Goal: Task Accomplishment & Management: Manage account settings

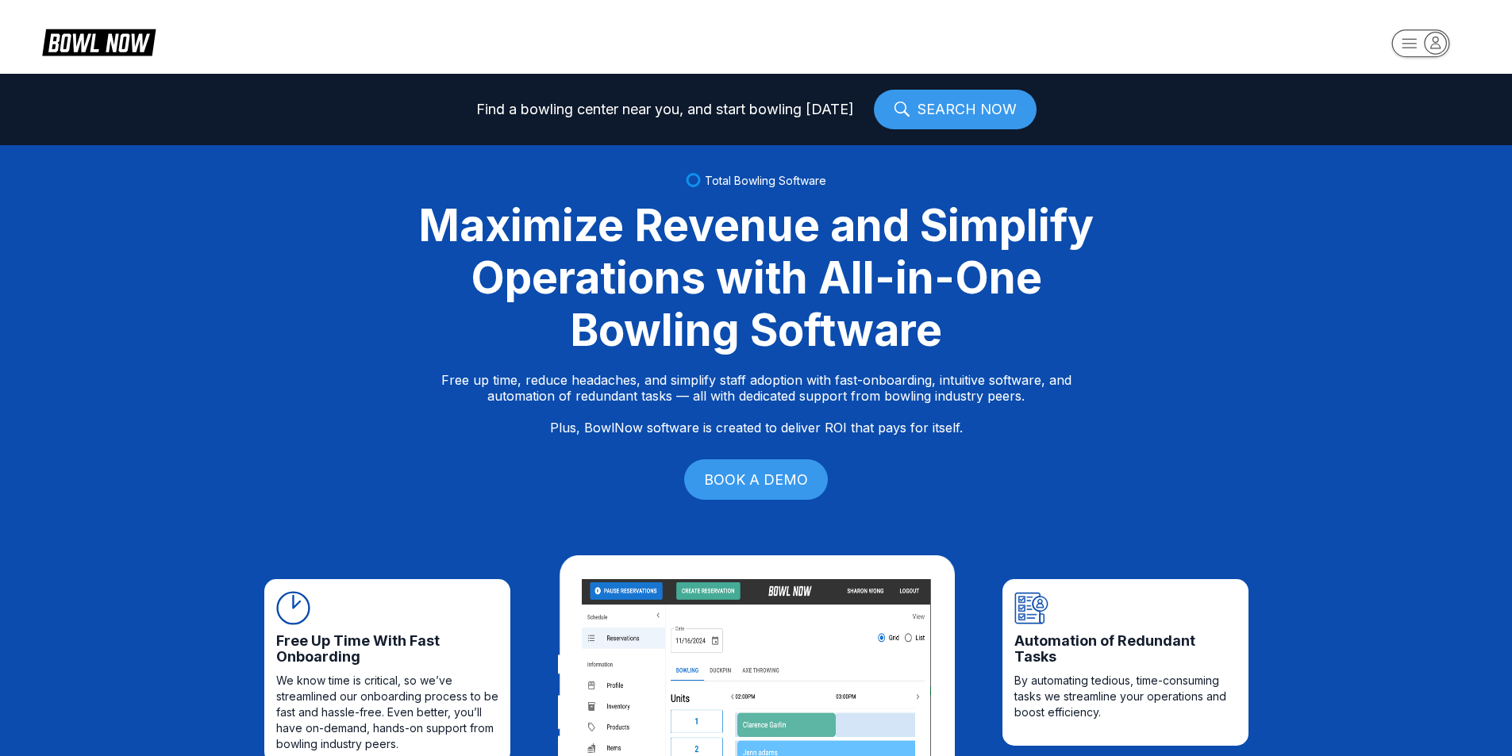
click at [1431, 45] on icon "button" at bounding box center [1434, 42] width 21 height 21
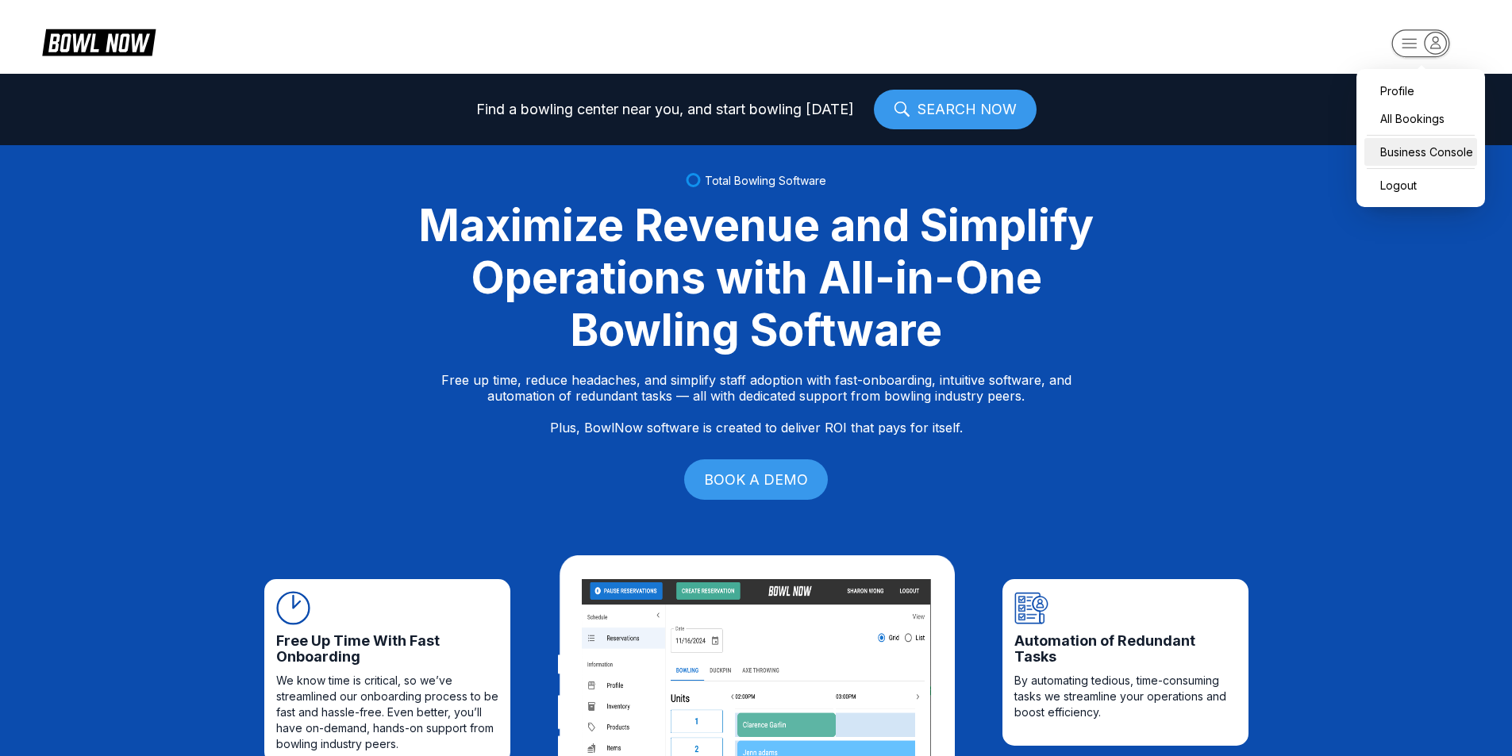
click at [1443, 148] on div "Business Console" at bounding box center [1420, 152] width 113 height 28
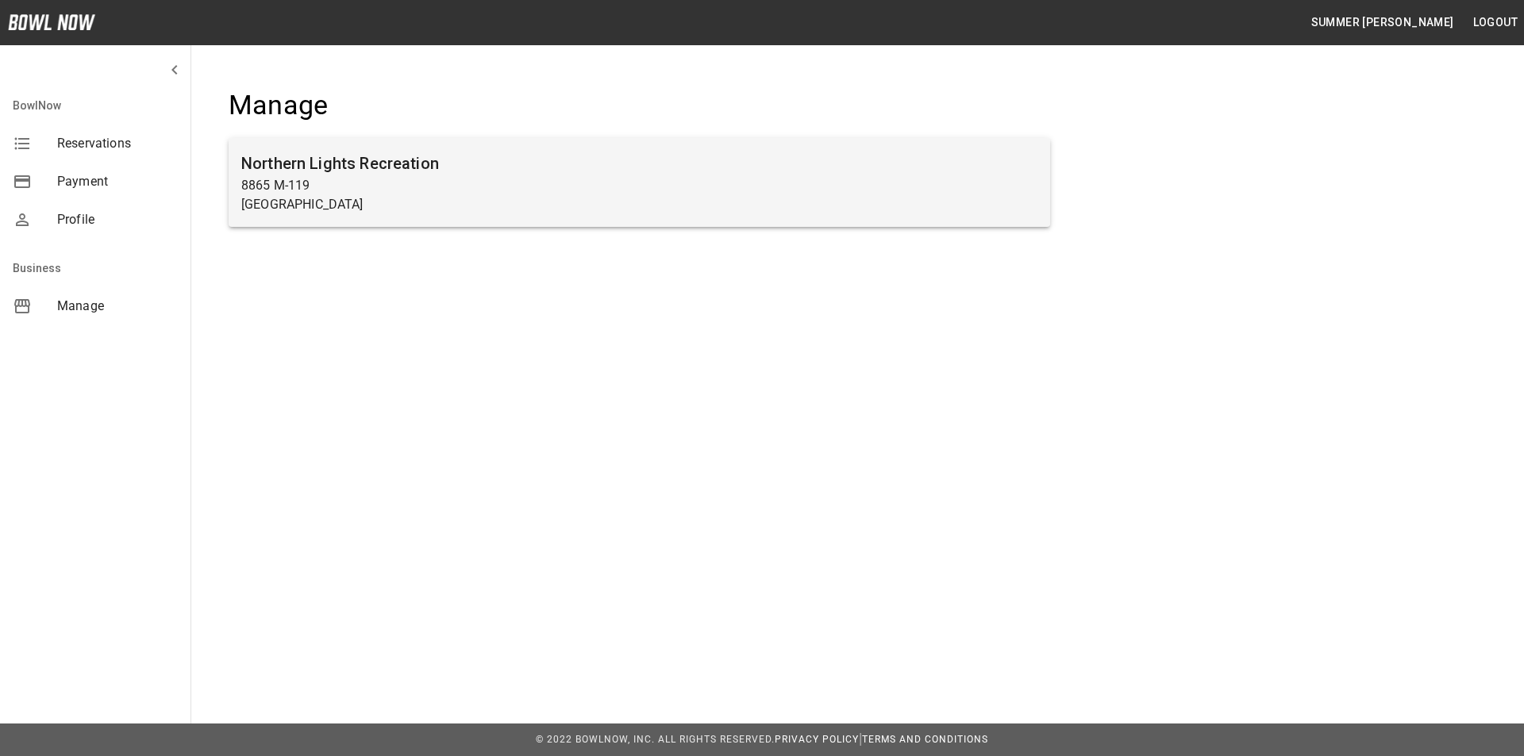
click at [329, 171] on h6 "Northern Lights Recreation" at bounding box center [639, 163] width 796 height 25
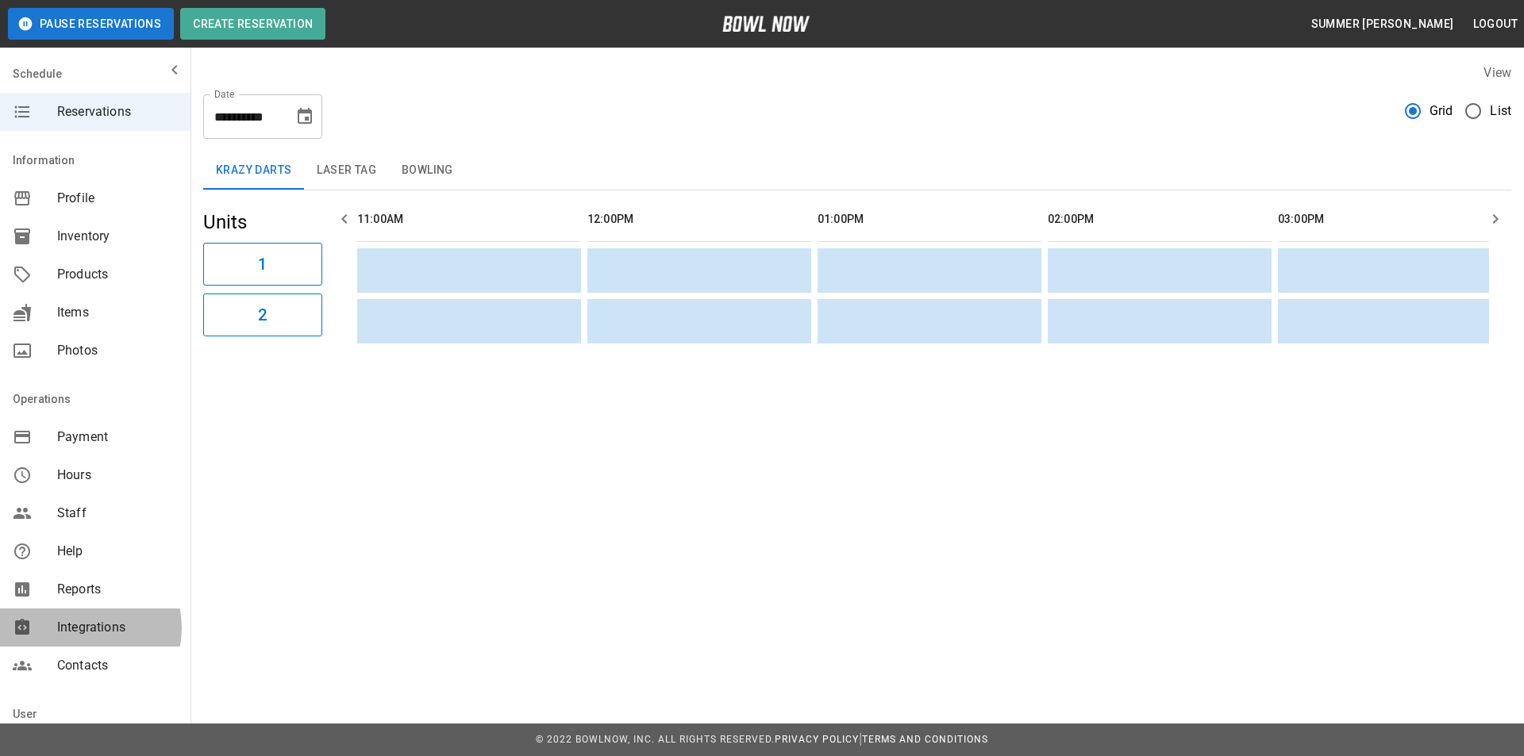
click at [82, 628] on span "Integrations" at bounding box center [117, 627] width 121 height 19
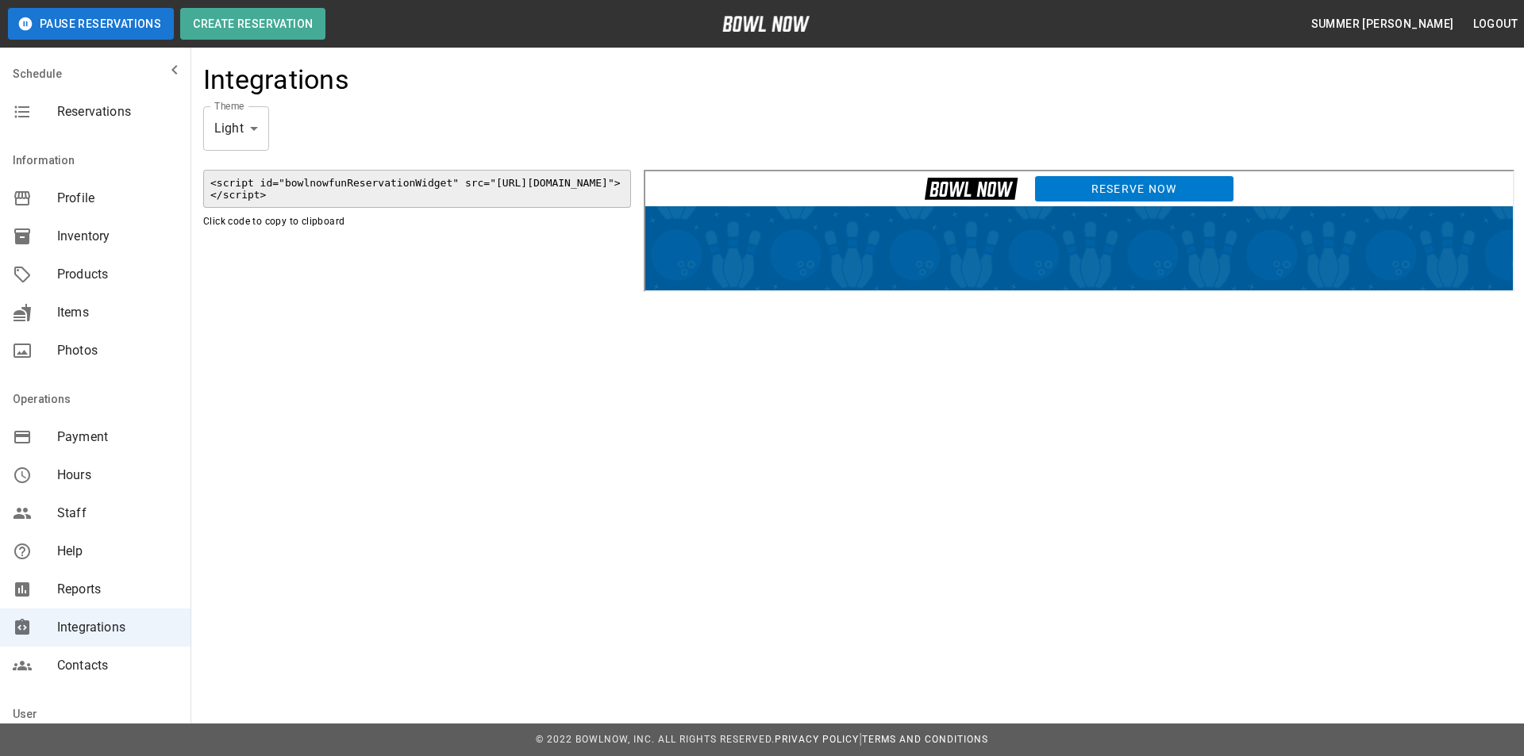
click at [1057, 183] on link "Reserve Now" at bounding box center [1132, 186] width 200 height 27
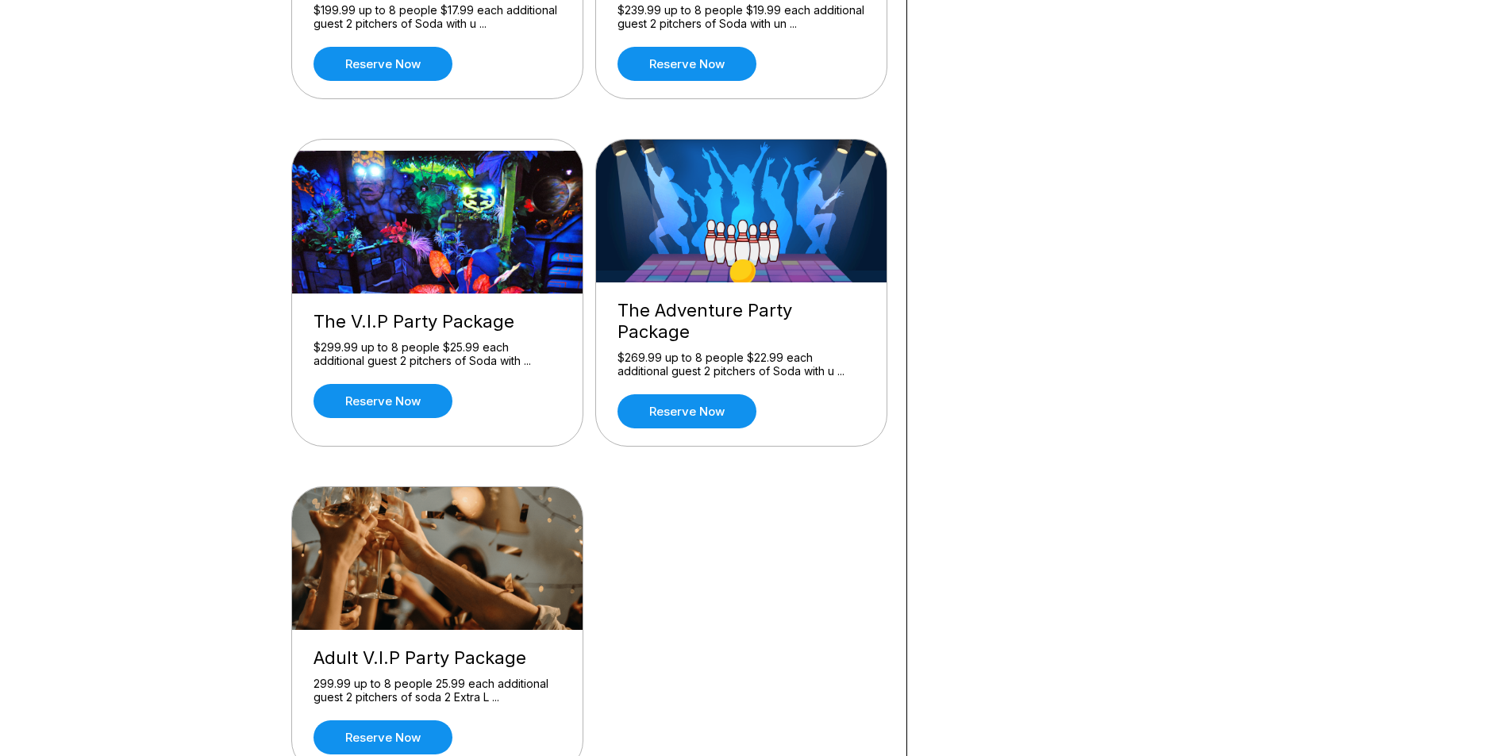
scroll to position [317, 0]
